Goal: Entertainment & Leisure: Consume media (video, audio)

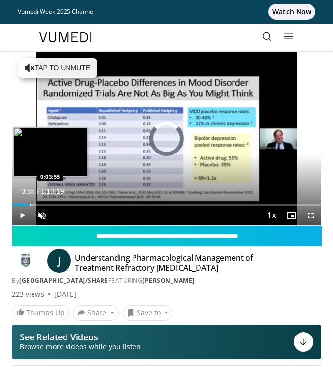
click at [30, 203] on div "Loaded : 0.94% 0:00:05 0:03:55" at bounding box center [166, 201] width 308 height 9
click at [46, 204] on div "Loaded : 7.10% 0:03:58 0:07:38" at bounding box center [166, 205] width 308 height 2
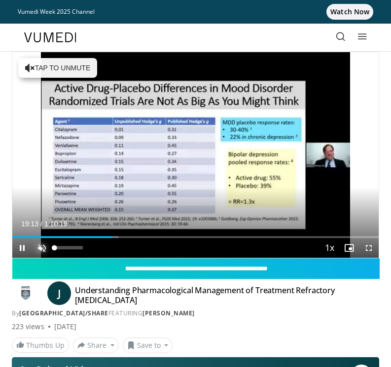
click at [44, 250] on span "Video Player" at bounding box center [42, 248] width 20 height 20
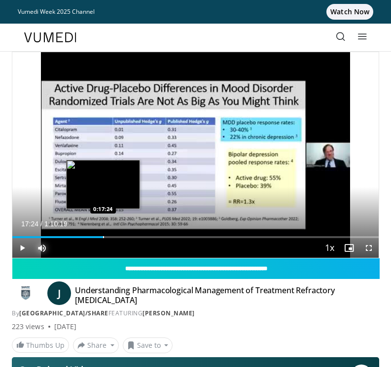
click at [103, 237] on div "0:17:24" at bounding box center [57, 237] width 91 height 2
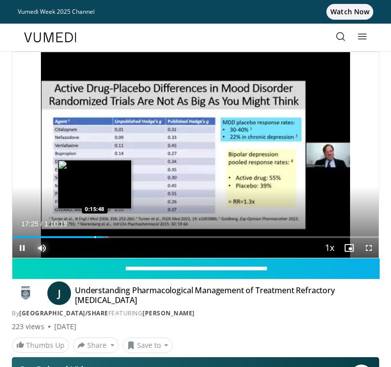
click at [95, 237] on div "0:17:25" at bounding box center [57, 237] width 91 height 2
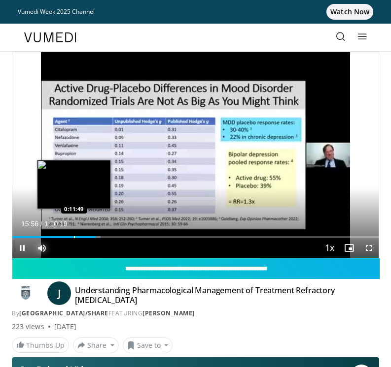
click at [74, 236] on div "0:15:57" at bounding box center [53, 237] width 83 height 2
click at [66, 236] on div "0:11:50" at bounding box center [43, 237] width 62 height 2
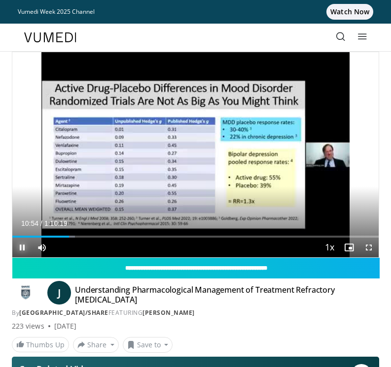
click at [22, 245] on span "Video Player" at bounding box center [22, 248] width 20 height 20
